Goal: Task Accomplishment & Management: Manage account settings

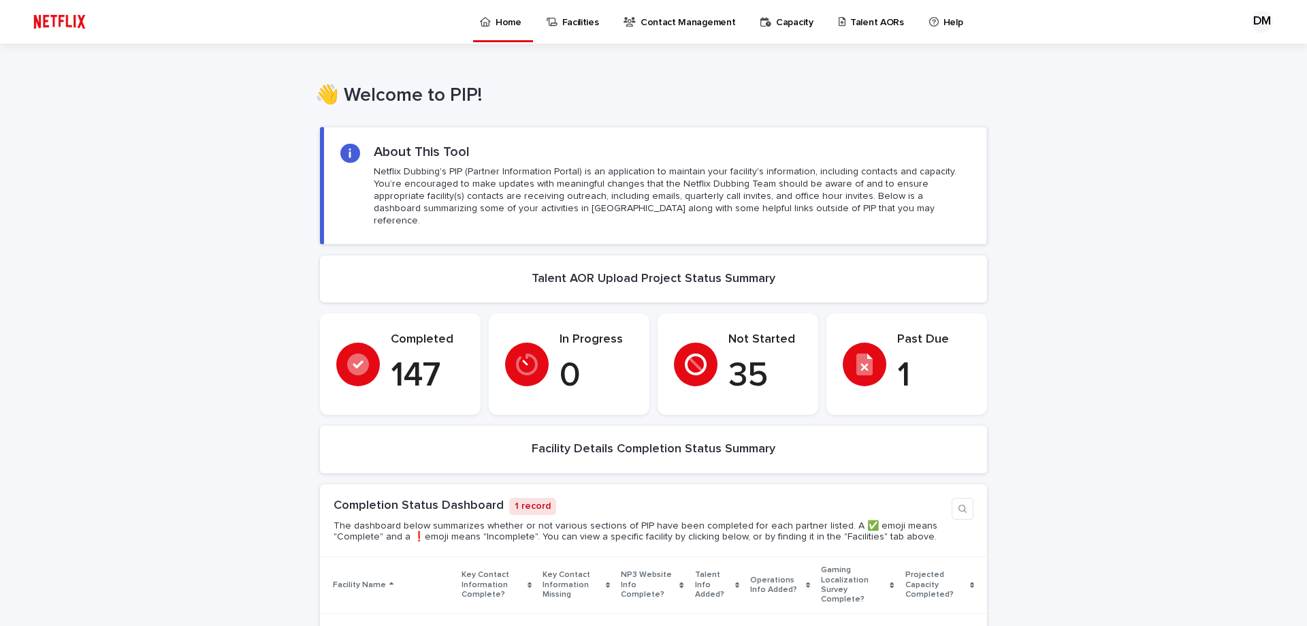
click at [858, 23] on p "Talent AORs" at bounding box center [877, 14] width 54 height 29
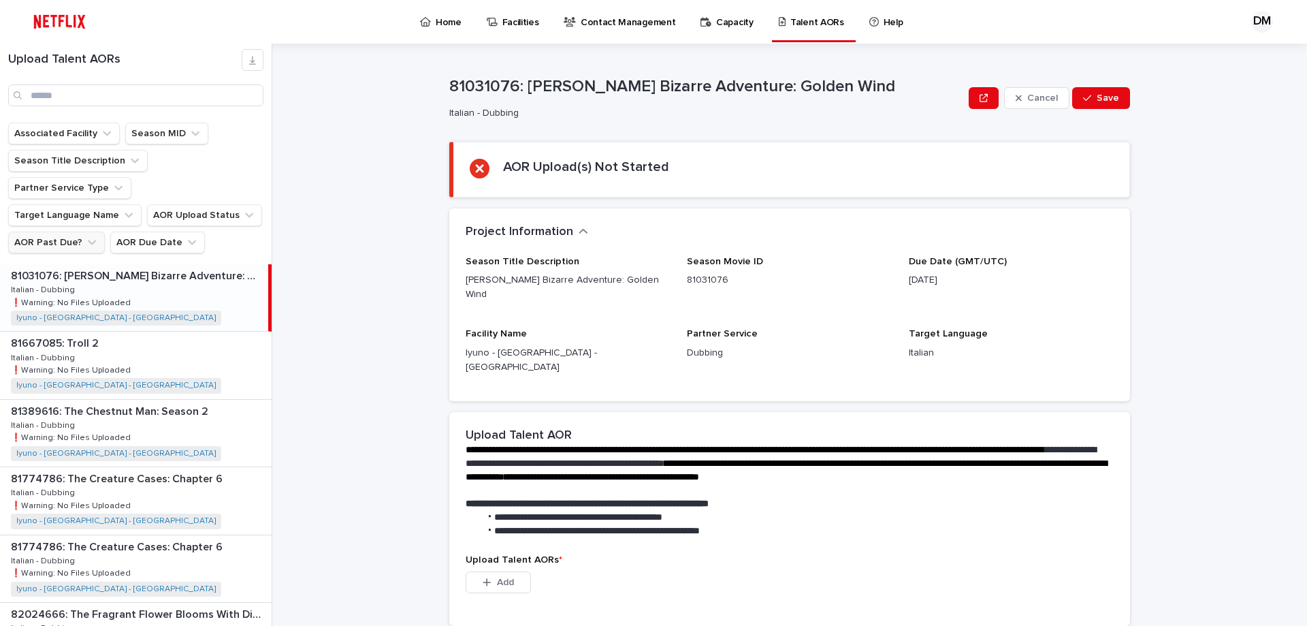
click at [79, 231] on button "AOR Past Due?" at bounding box center [56, 242] width 97 height 22
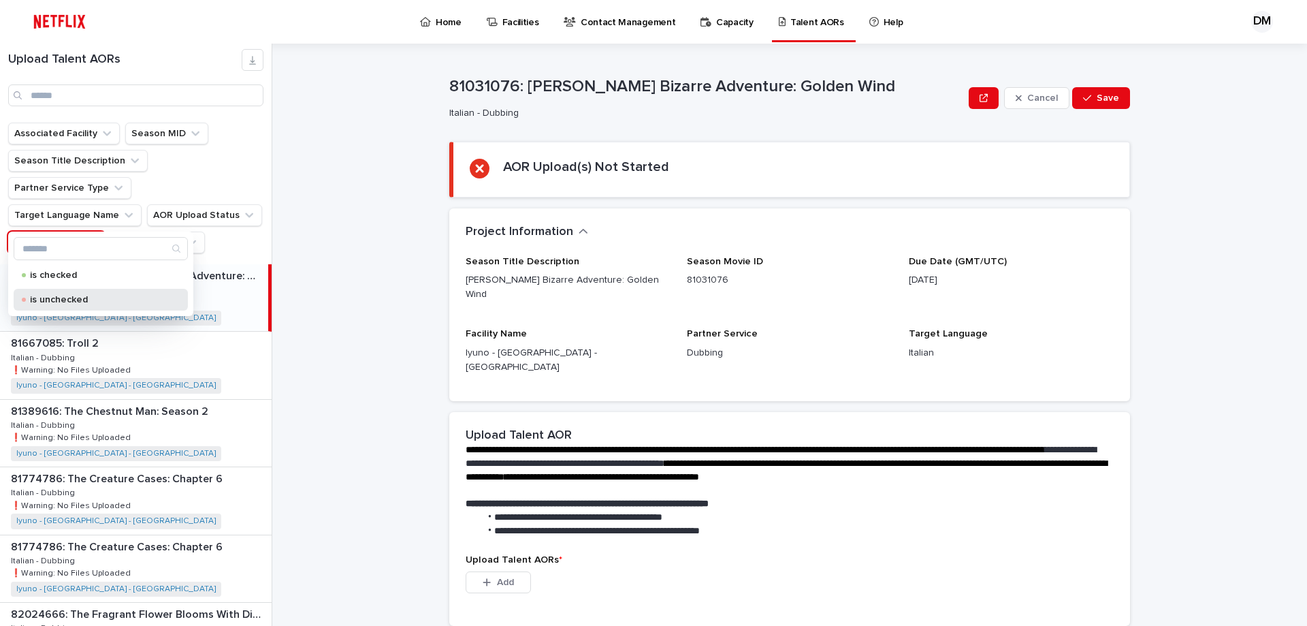
click at [71, 296] on p "is unchecked" at bounding box center [98, 300] width 136 height 10
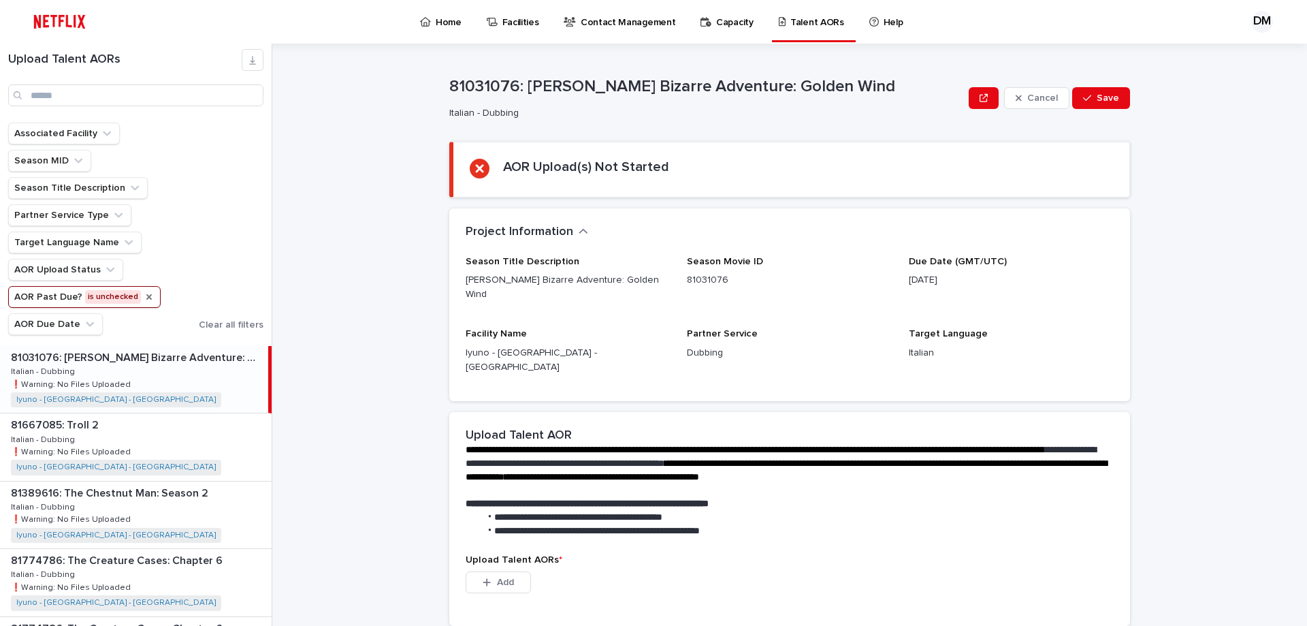
click at [146, 299] on icon "AOR Past Due?" at bounding box center [148, 296] width 5 height 5
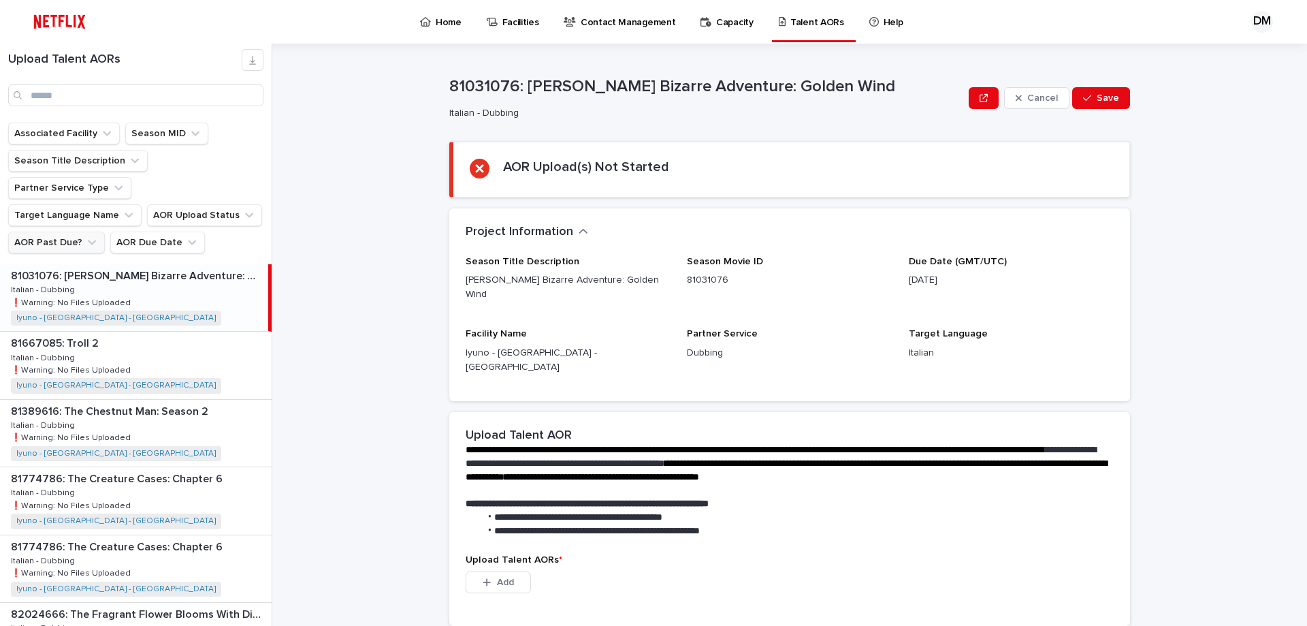
click at [1207, 71] on div "**********" at bounding box center [798, 335] width 1018 height 582
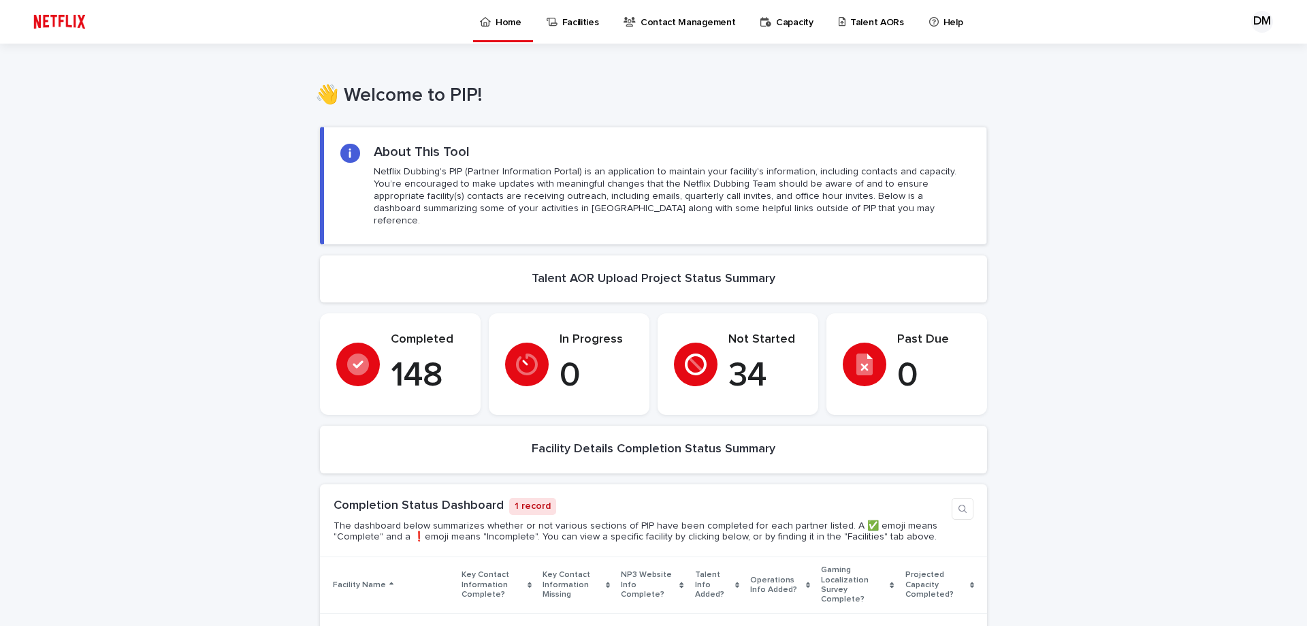
click at [86, 231] on div "Loading... Saving… Loading... Saving… Loading... Saving… Loading... Saving… Loa…" at bounding box center [653, 584] width 1307 height 943
click at [850, 24] on p "Talent AORs" at bounding box center [877, 14] width 54 height 29
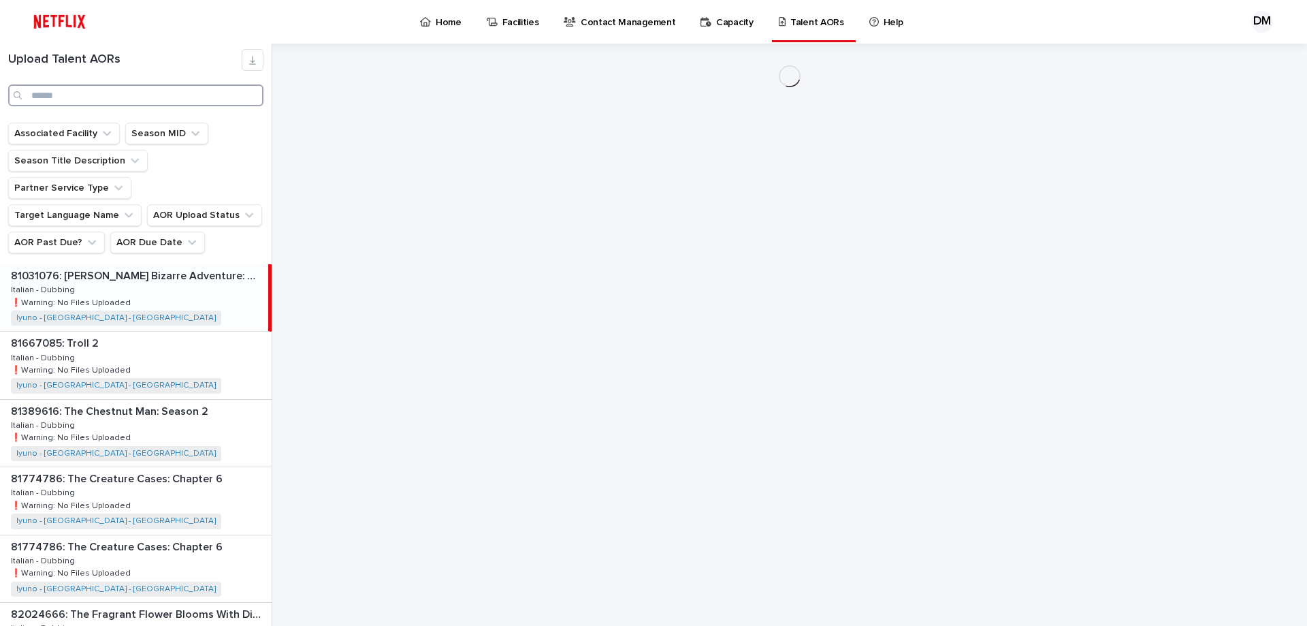
click at [119, 99] on input "Search" at bounding box center [135, 95] width 255 height 22
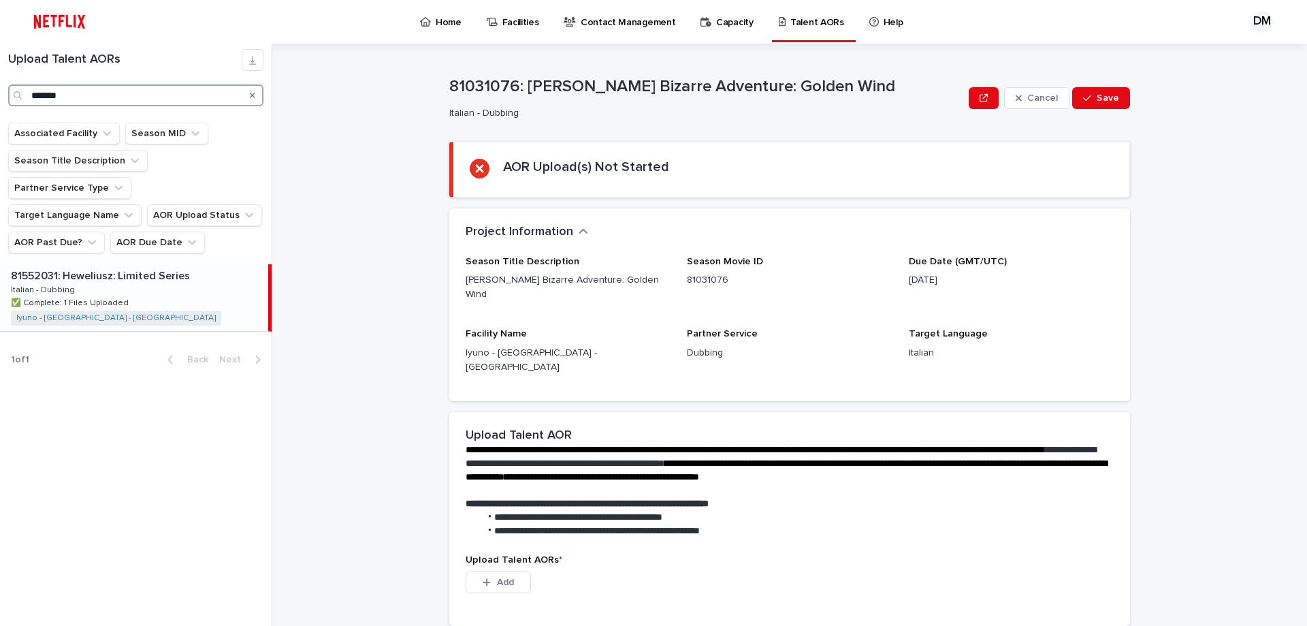
type input "*******"
click at [110, 264] on div "81552031: Heweliusz: Limited Series 81552031: Heweliusz: Limited Series Italian…" at bounding box center [134, 297] width 268 height 67
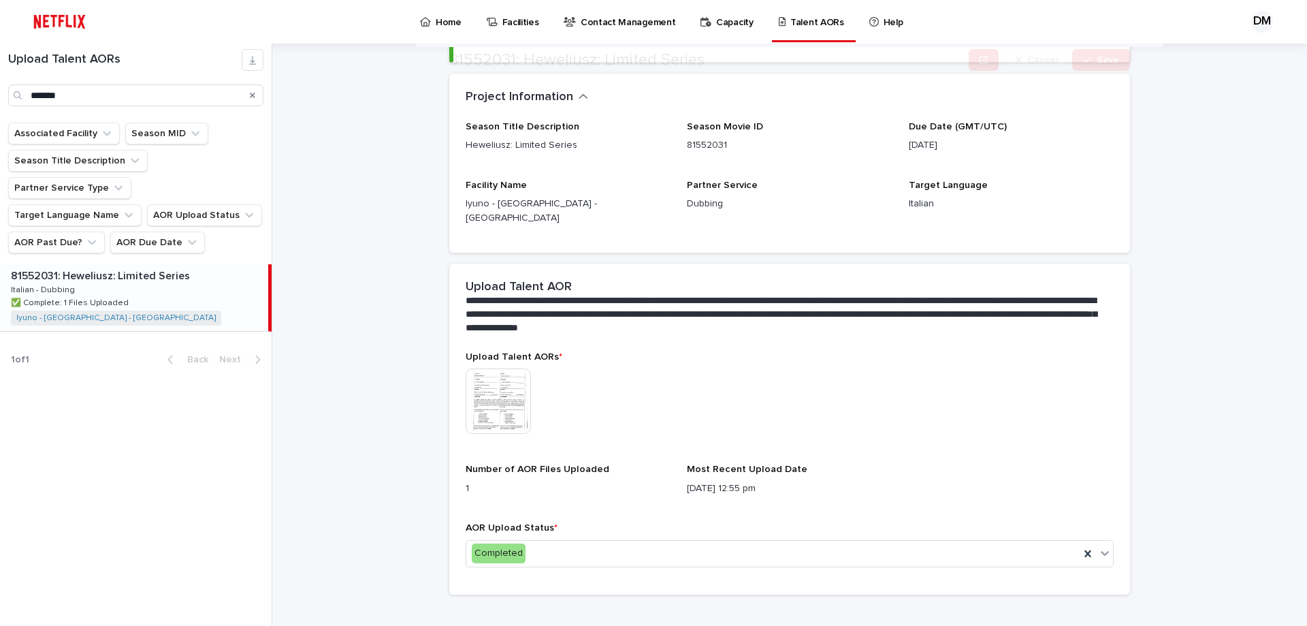
scroll to position [150, 0]
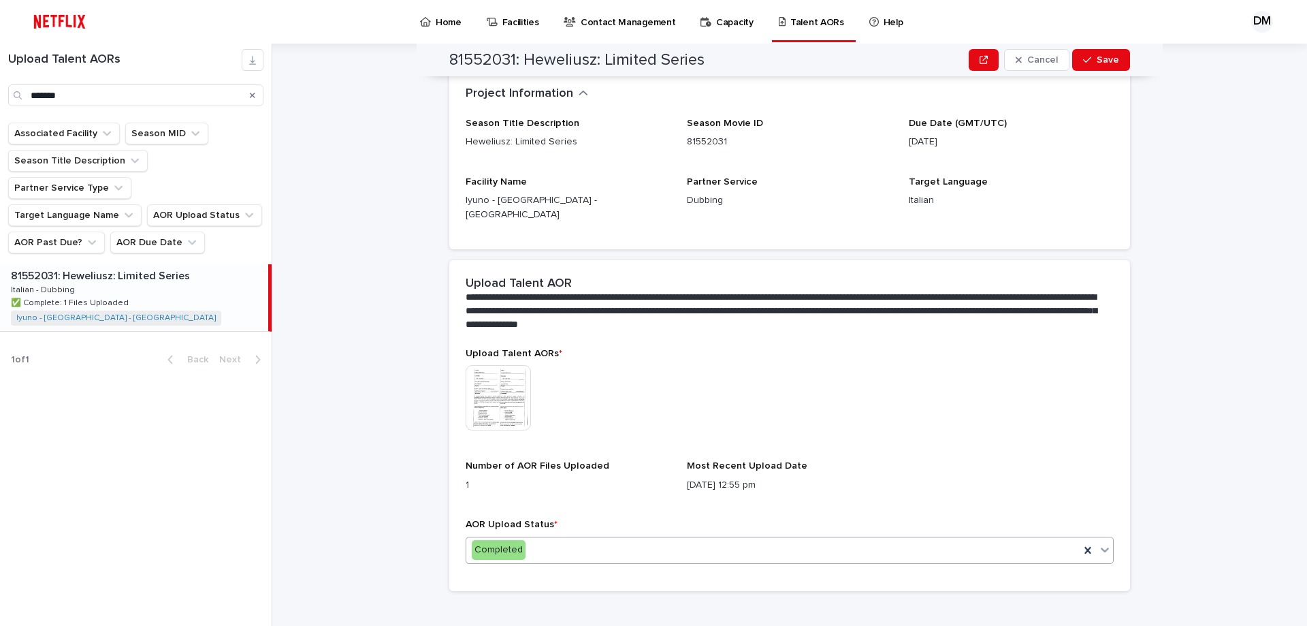
click at [528, 542] on div "Completed" at bounding box center [772, 549] width 613 height 22
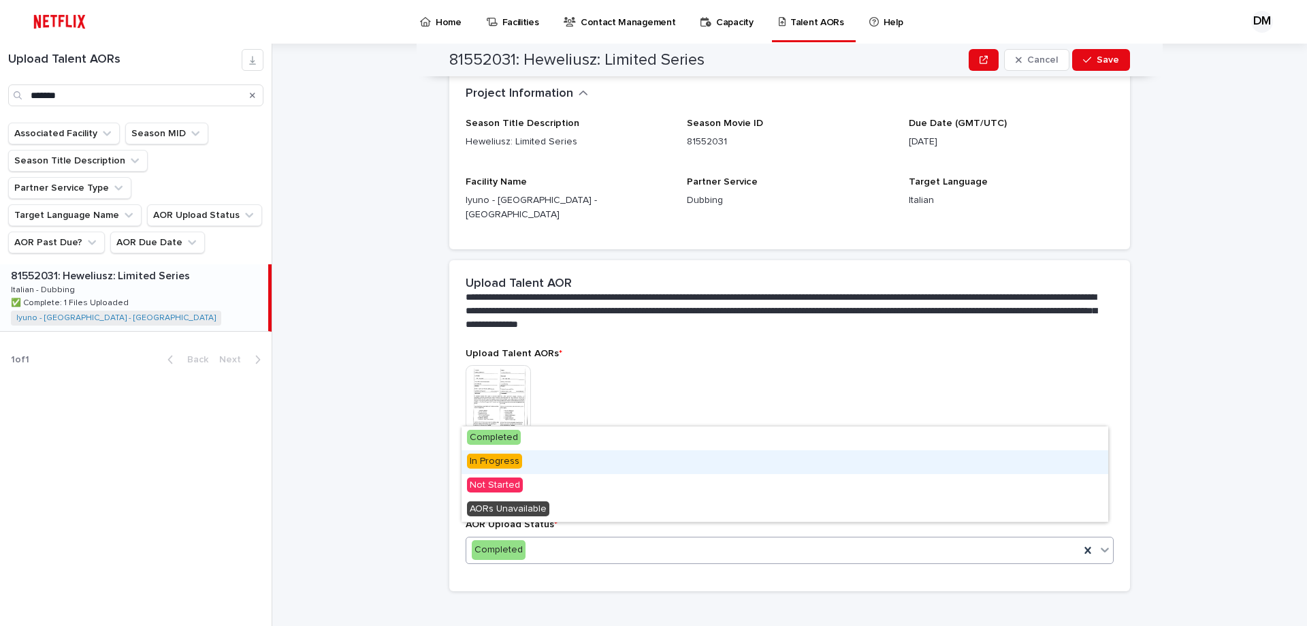
click at [510, 459] on span "In Progress" at bounding box center [494, 460] width 55 height 15
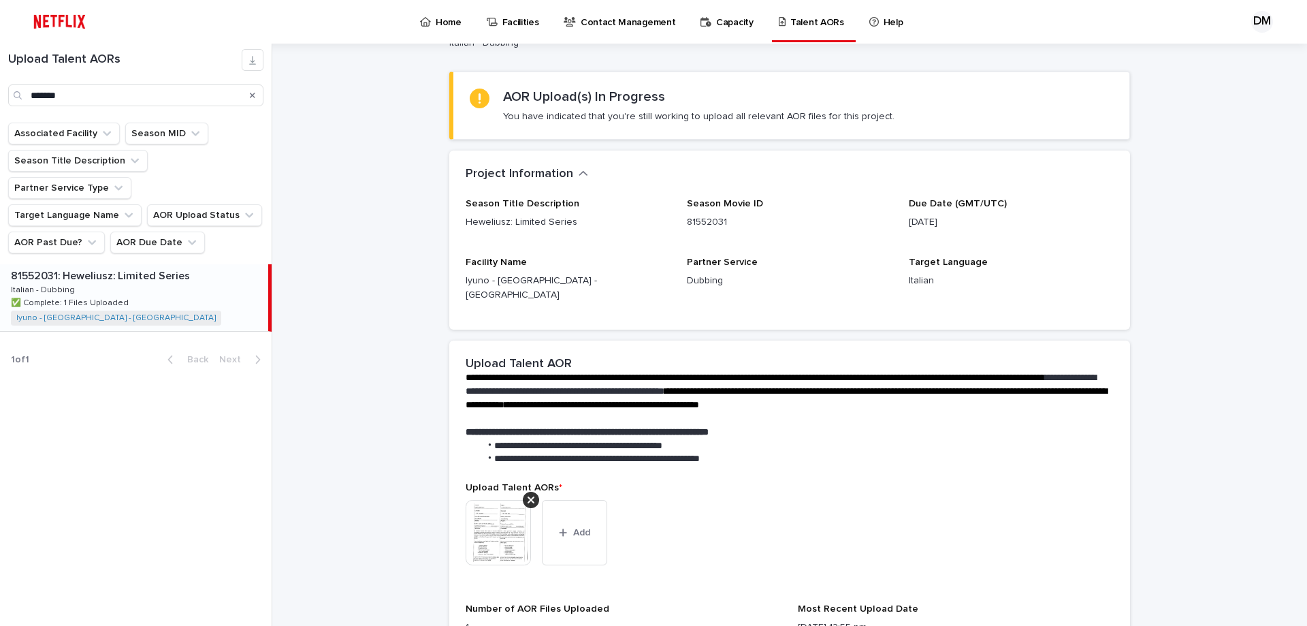
scroll to position [204, 0]
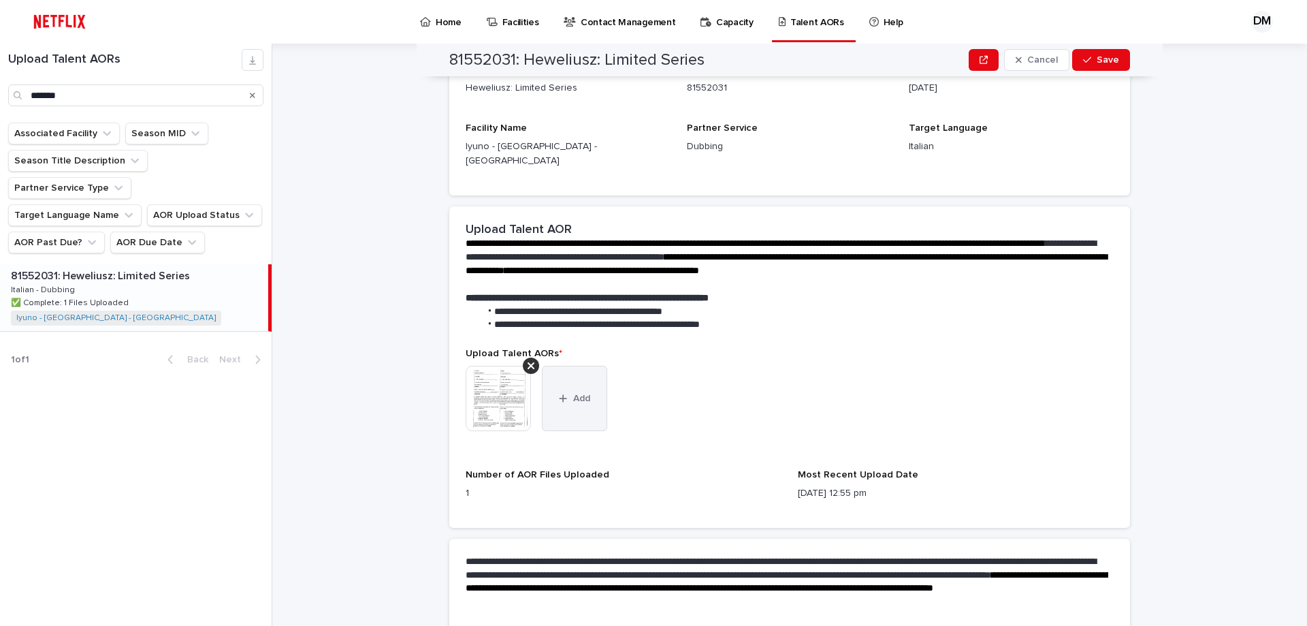
click at [573, 393] on span "Add" at bounding box center [581, 398] width 17 height 10
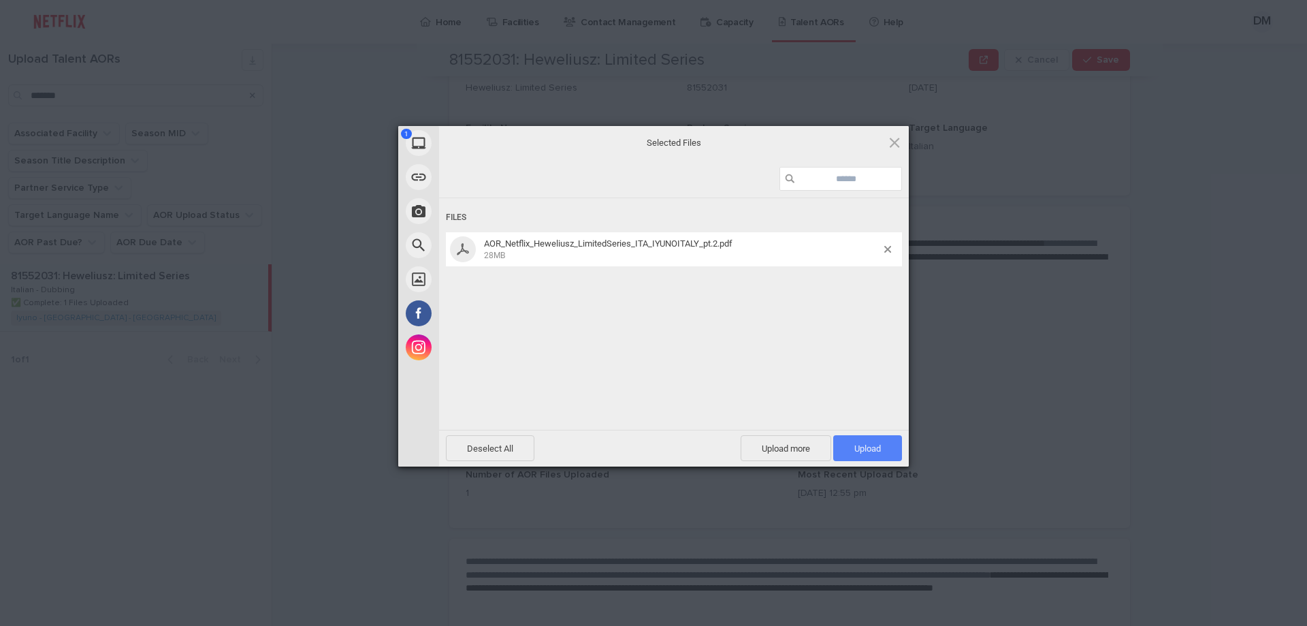
click at [869, 444] on span "Upload 1" at bounding box center [867, 448] width 27 height 10
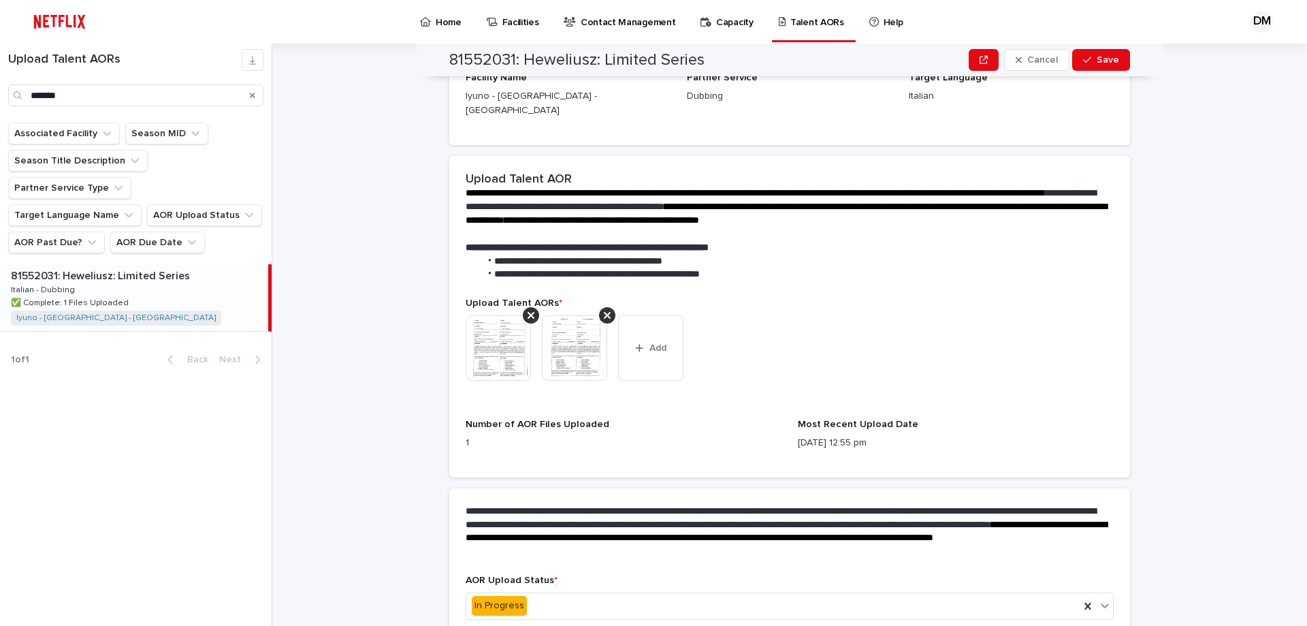
scroll to position [310, 0]
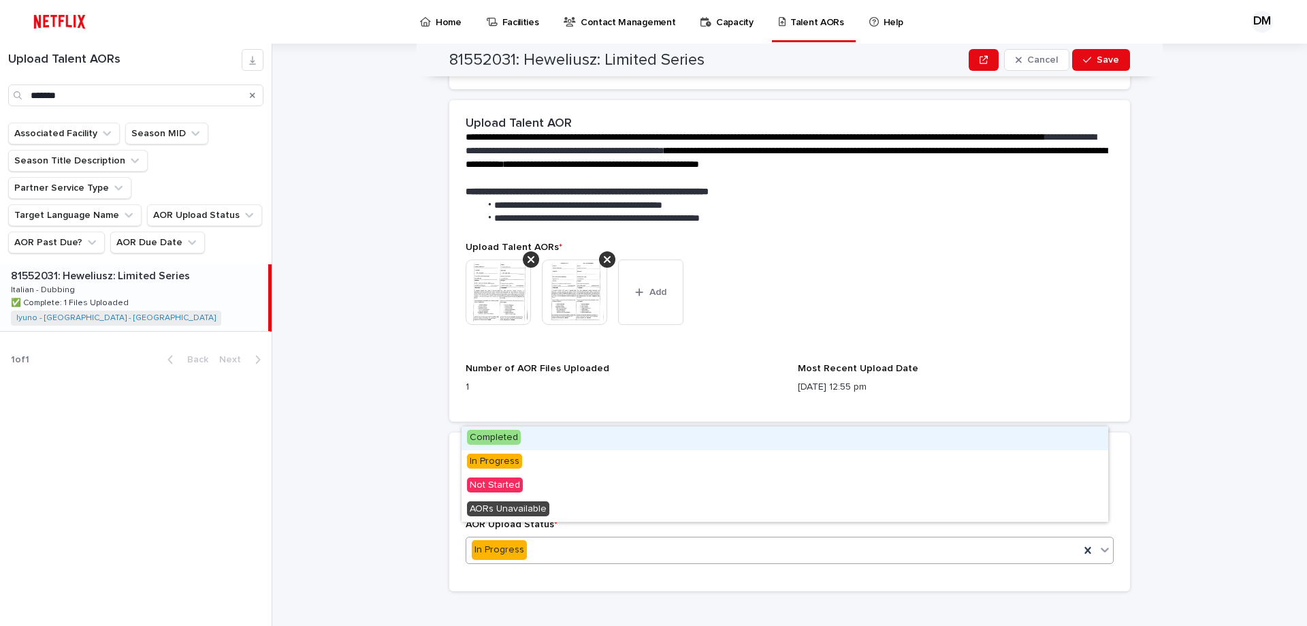
click at [503, 438] on span "Completed" at bounding box center [494, 436] width 54 height 15
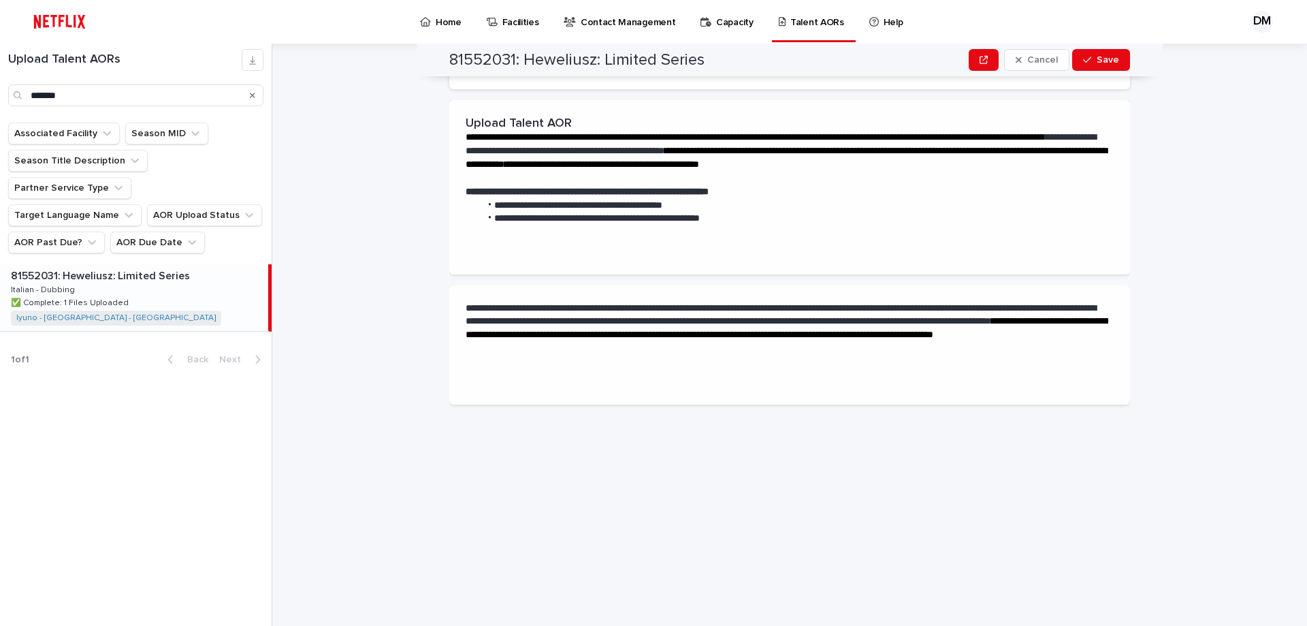
scroll to position [0, 0]
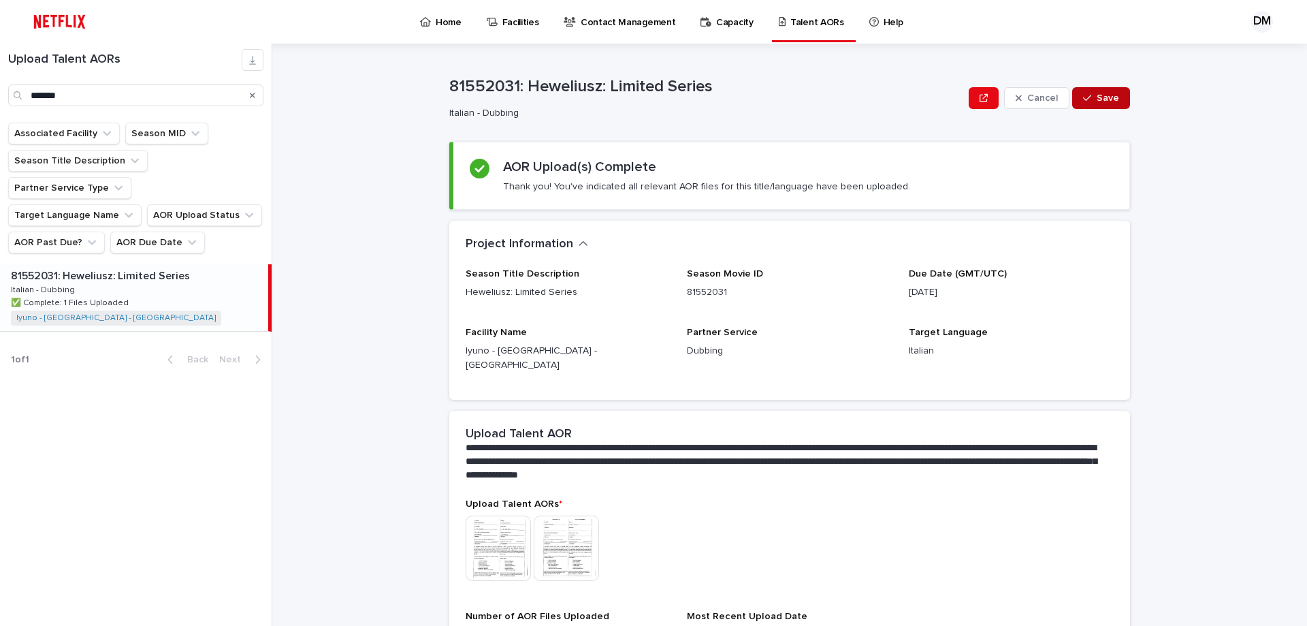
click at [1097, 102] on span "Save" at bounding box center [1108, 98] width 22 height 10
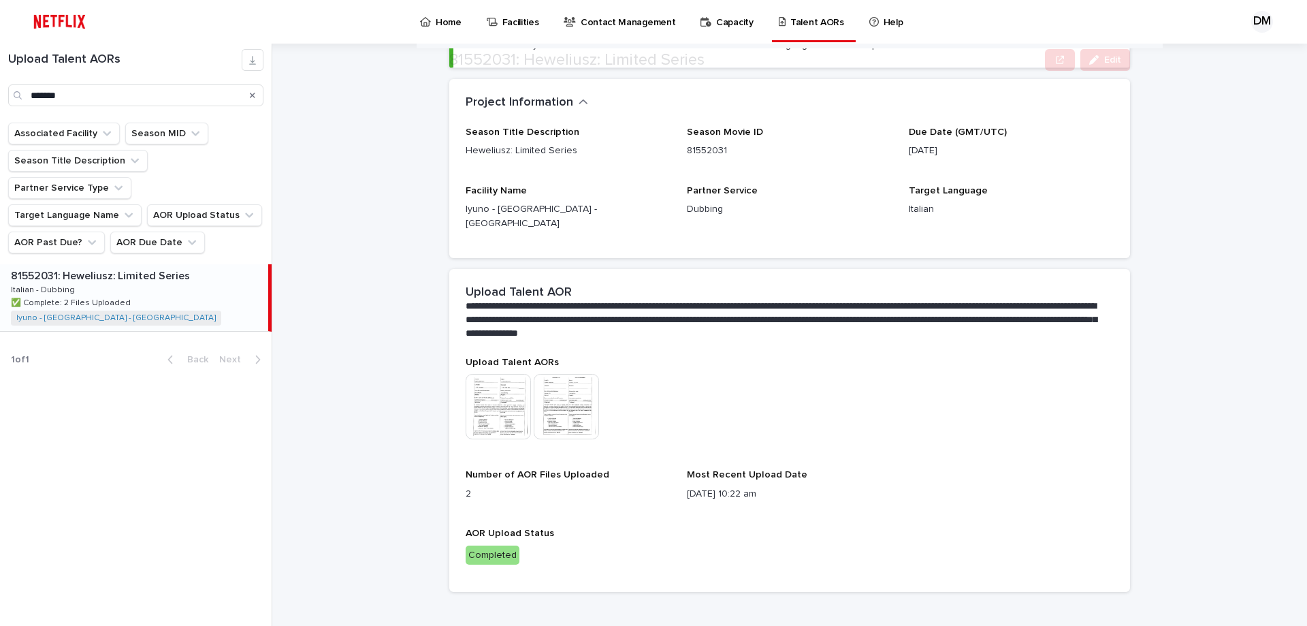
scroll to position [143, 0]
